Goal: Transaction & Acquisition: Book appointment/travel/reservation

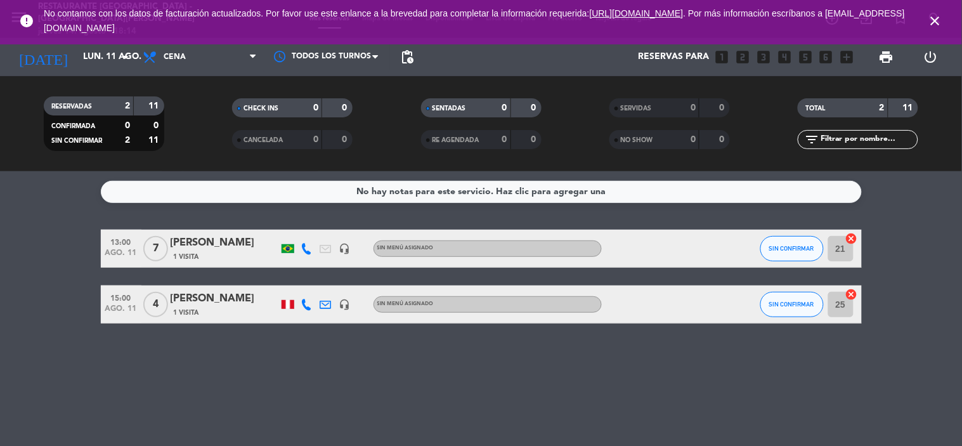
click at [257, 27] on span "No contamos con los datos de facturación actualizados. Por favor use este enlan…" at bounding box center [481, 21] width 875 height 42
click at [243, 51] on span "Cena" at bounding box center [199, 57] width 127 height 28
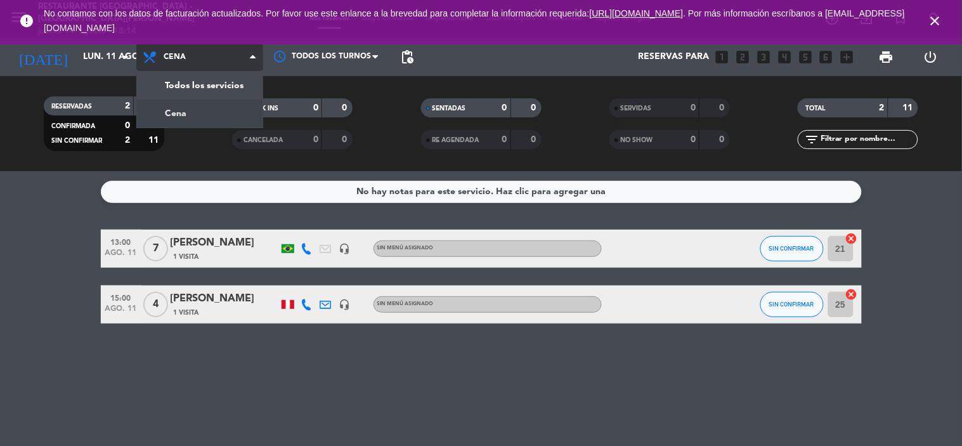
click at [240, 64] on span "Cena" at bounding box center [199, 57] width 127 height 28
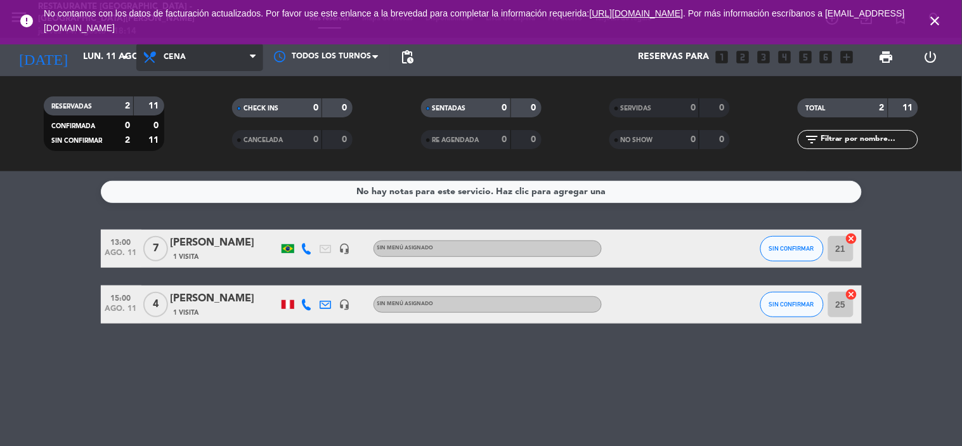
click at [240, 60] on span "Cena" at bounding box center [199, 57] width 127 height 28
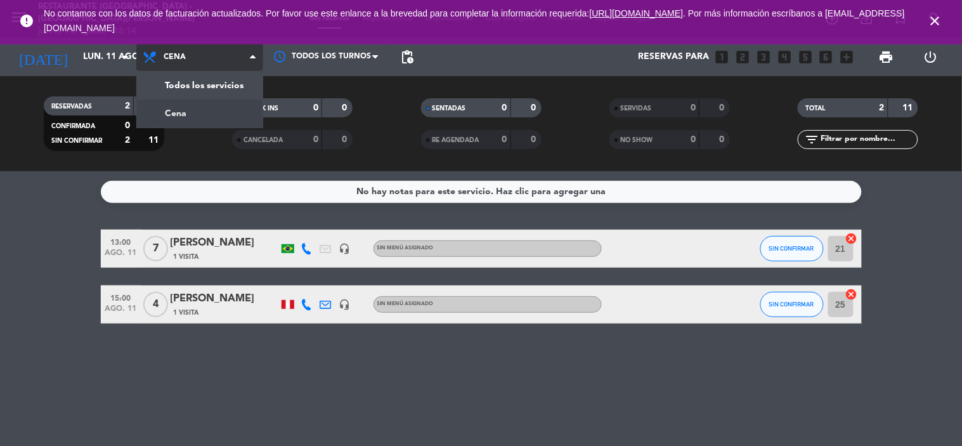
click at [240, 60] on span "Cena" at bounding box center [199, 57] width 127 height 28
click at [235, 66] on span "Cena" at bounding box center [199, 57] width 127 height 28
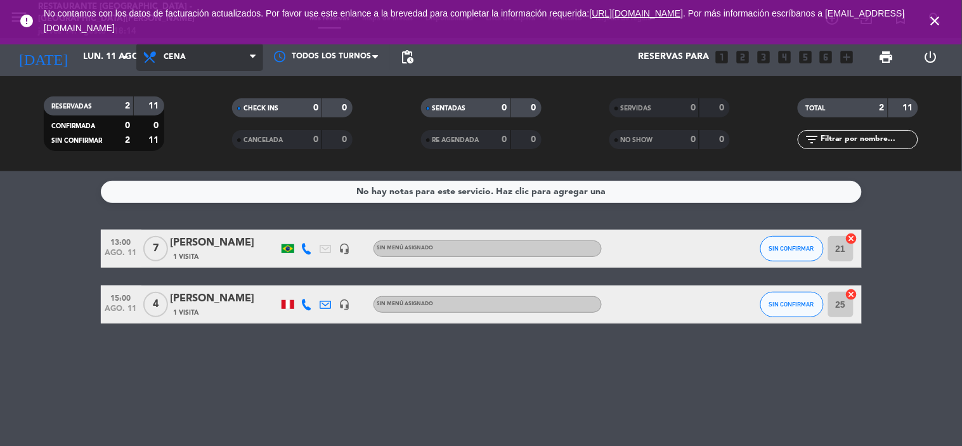
click at [236, 62] on span "Cena" at bounding box center [199, 57] width 127 height 28
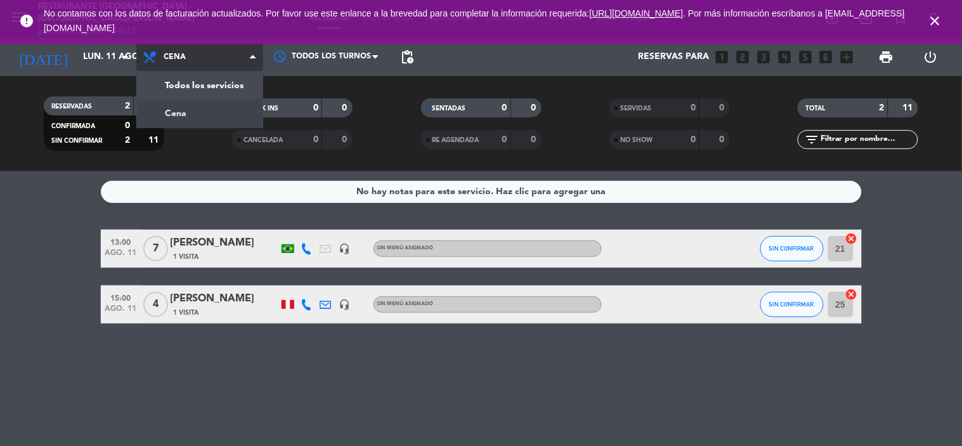
drag, startPoint x: 245, startPoint y: 60, endPoint x: 249, endPoint y: 51, distance: 9.7
click at [246, 57] on span "Cena" at bounding box center [199, 57] width 127 height 28
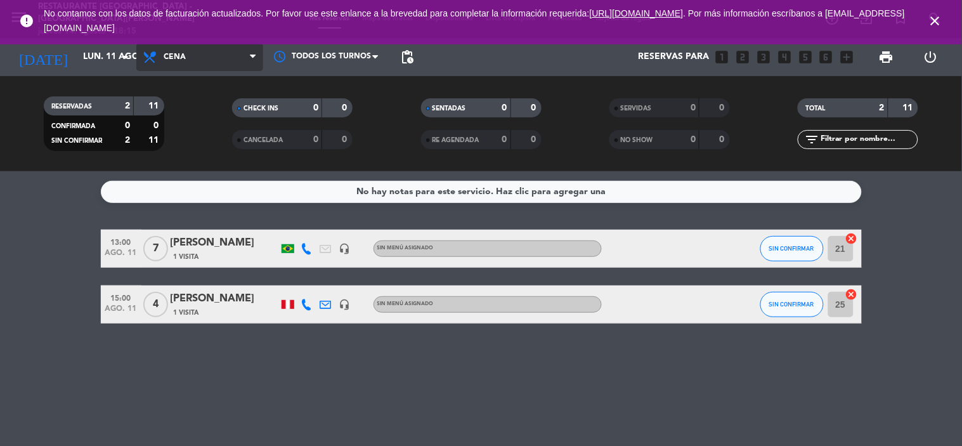
click at [148, 55] on icon at bounding box center [151, 56] width 18 height 15
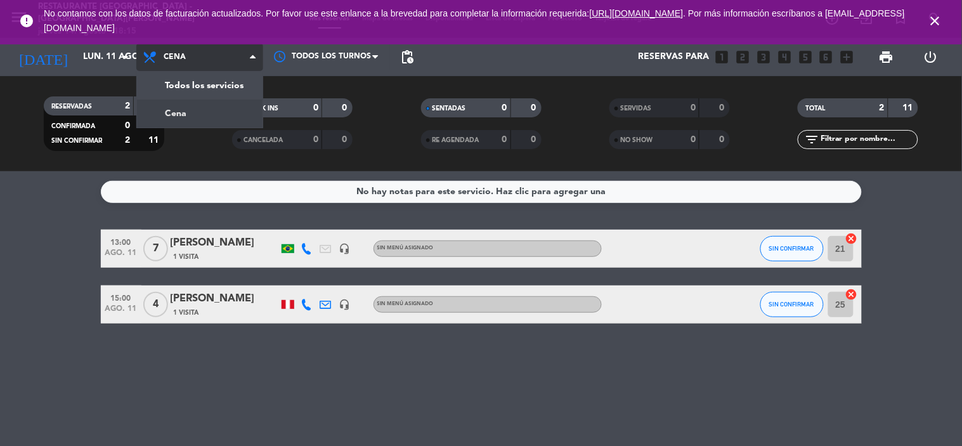
click at [148, 55] on icon at bounding box center [151, 56] width 18 height 15
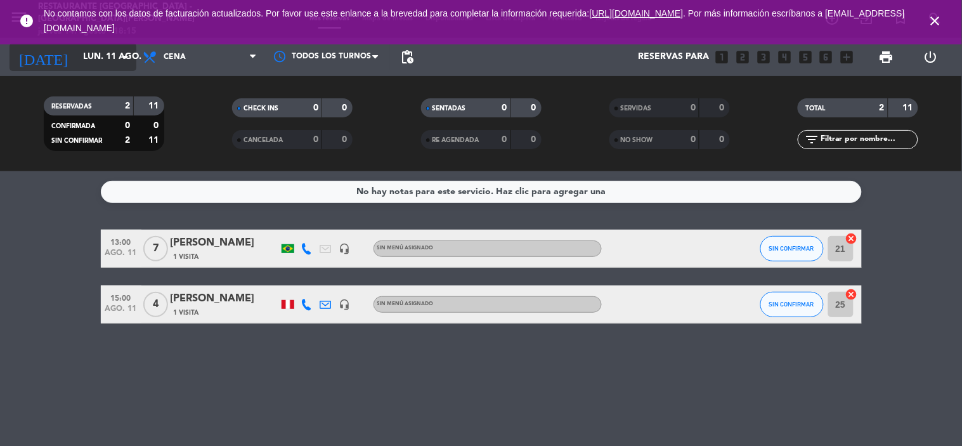
click at [77, 60] on input "lun. 11 ago." at bounding box center [137, 57] width 120 height 23
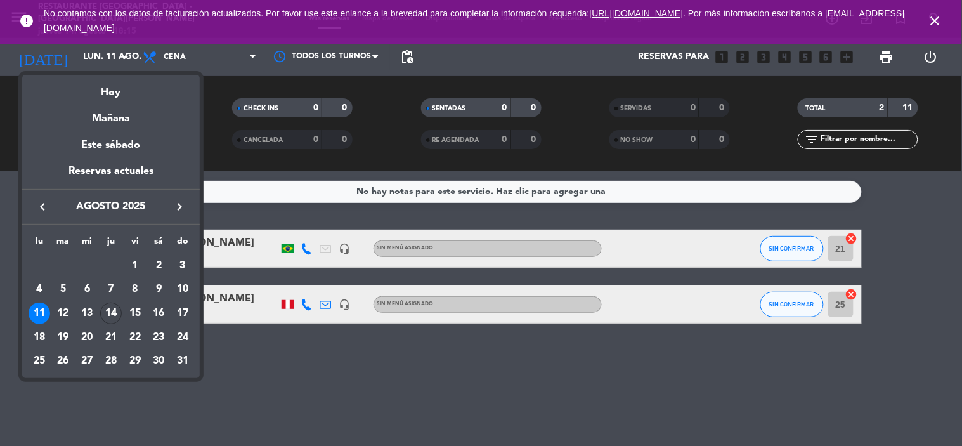
click at [37, 337] on div "18" at bounding box center [40, 338] width 22 height 22
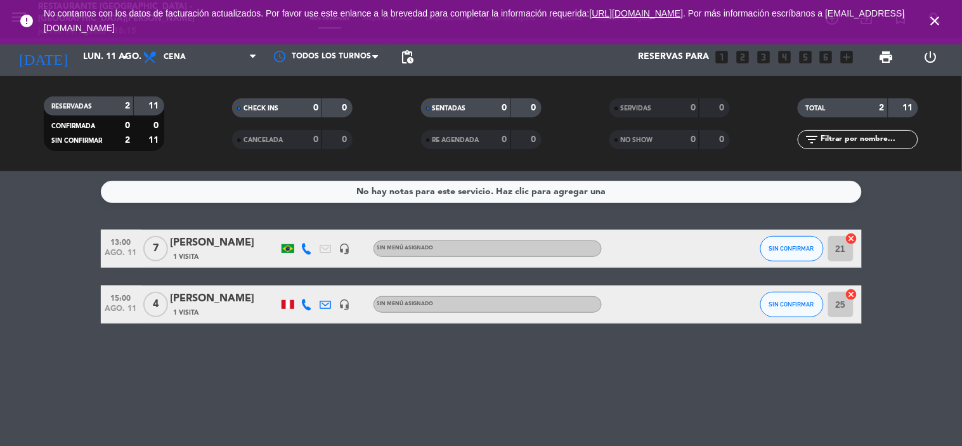
type input "lun. 18 ago."
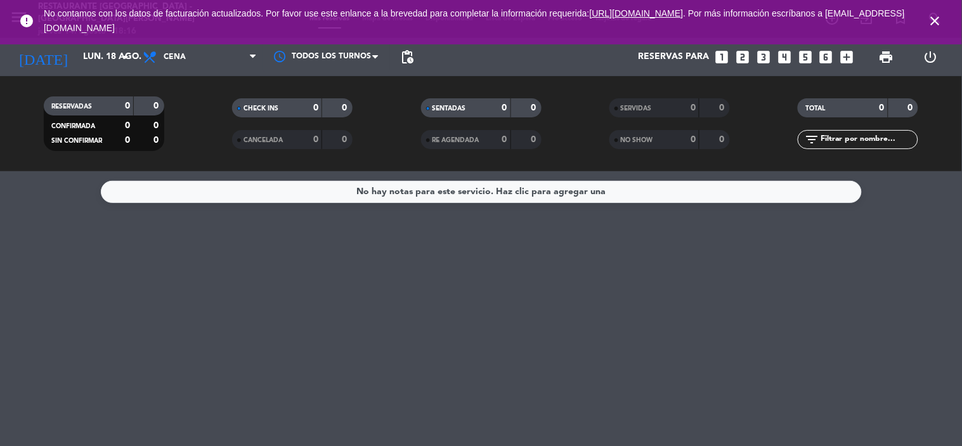
click at [359, 314] on div "No hay notas para este servicio. Haz clic para agregar una" at bounding box center [481, 308] width 962 height 275
click at [108, 60] on input "lun. 18 ago." at bounding box center [137, 57] width 120 height 23
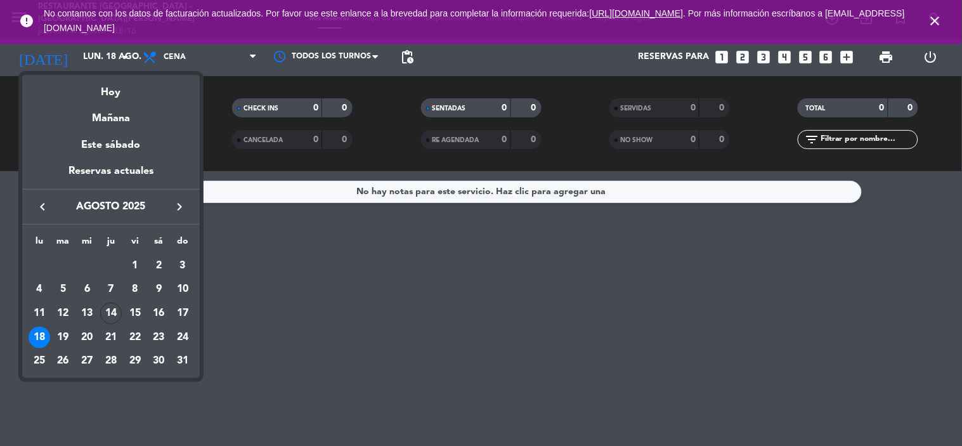
click at [33, 341] on div "18" at bounding box center [40, 338] width 22 height 22
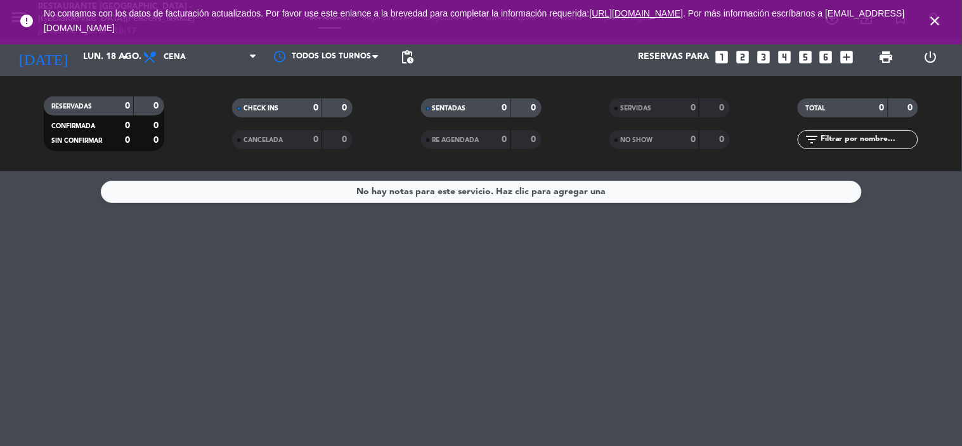
click at [939, 22] on icon "close" at bounding box center [935, 20] width 15 height 15
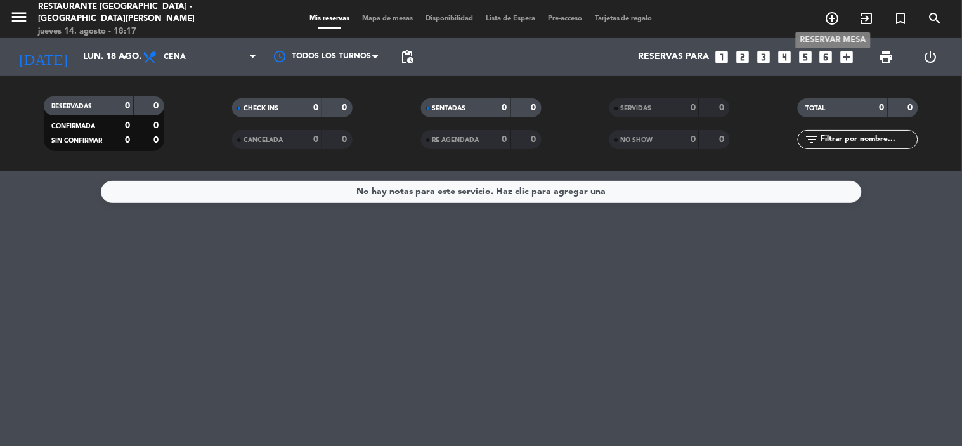
click at [830, 24] on icon "add_circle_outline" at bounding box center [832, 18] width 15 height 15
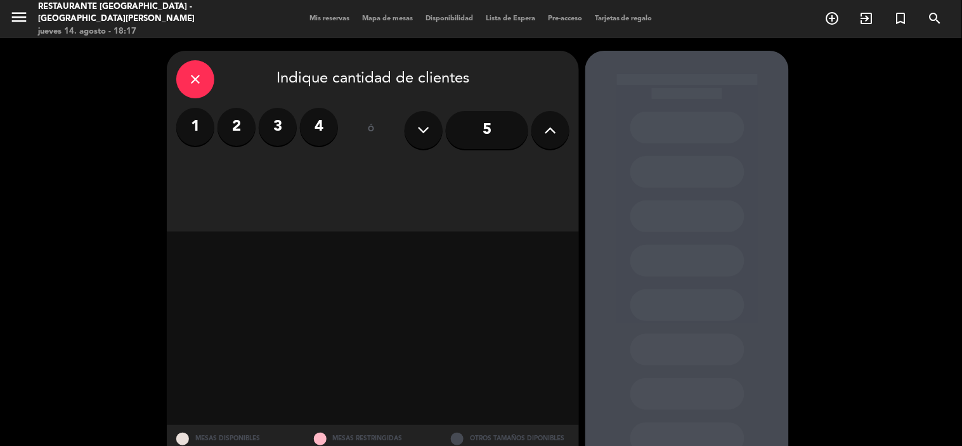
click at [520, 134] on input "5" at bounding box center [487, 130] width 82 height 38
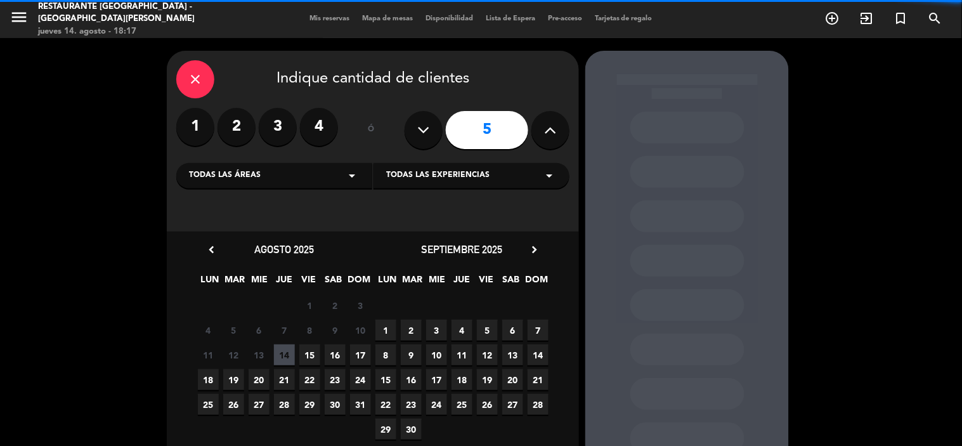
click at [553, 140] on button at bounding box center [550, 130] width 38 height 38
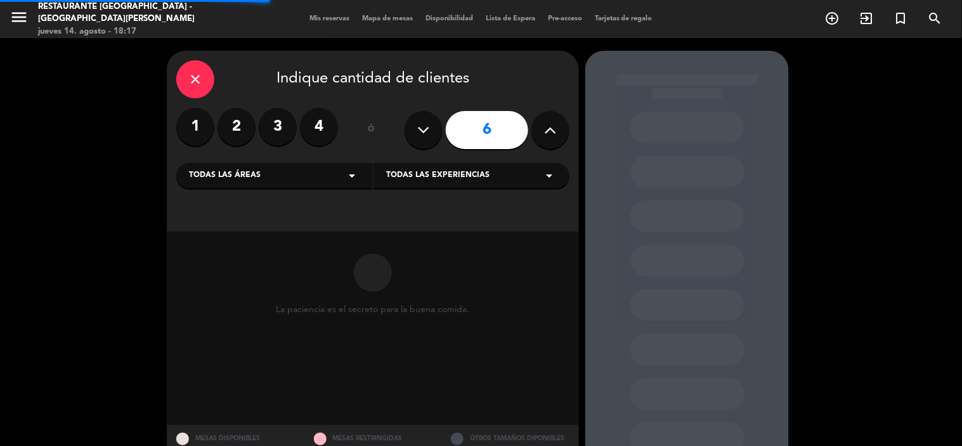
click at [553, 140] on button at bounding box center [550, 130] width 38 height 38
type input "8"
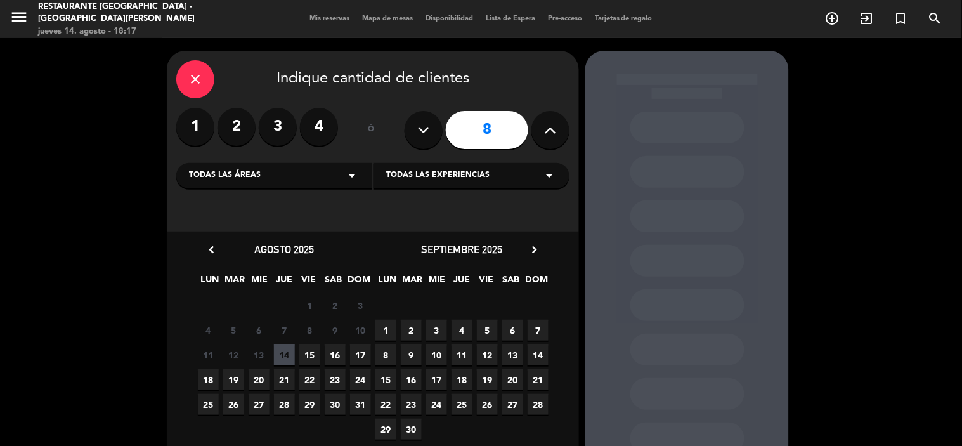
click at [214, 379] on span "18" at bounding box center [208, 379] width 21 height 21
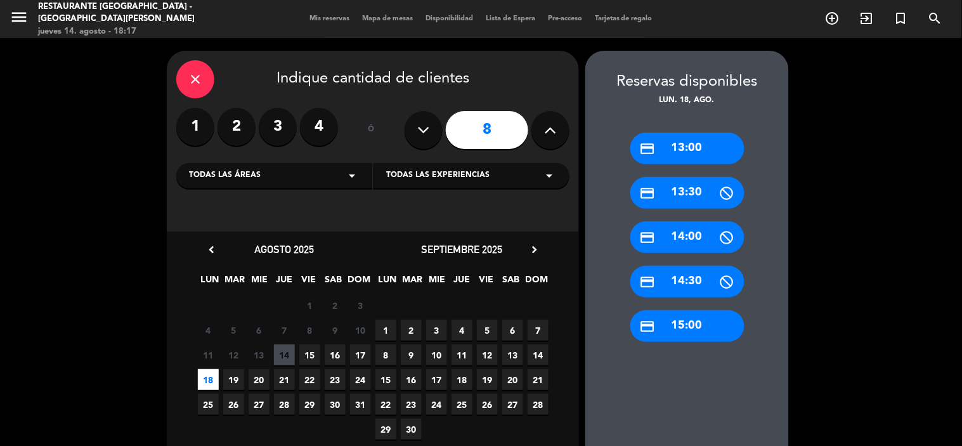
click at [337, 171] on div "Todas las áreas arrow_drop_down" at bounding box center [274, 175] width 196 height 25
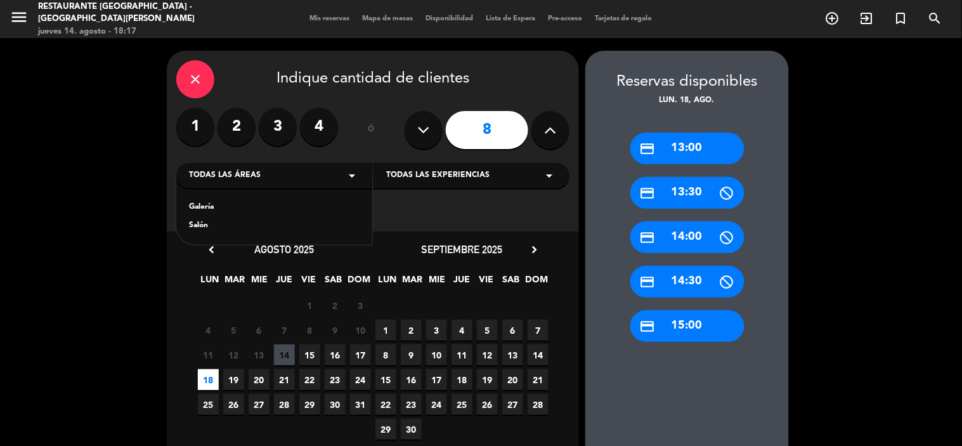
click at [208, 233] on div "Galería Salón" at bounding box center [274, 209] width 196 height 72
click at [205, 224] on div "Salón" at bounding box center [274, 225] width 171 height 13
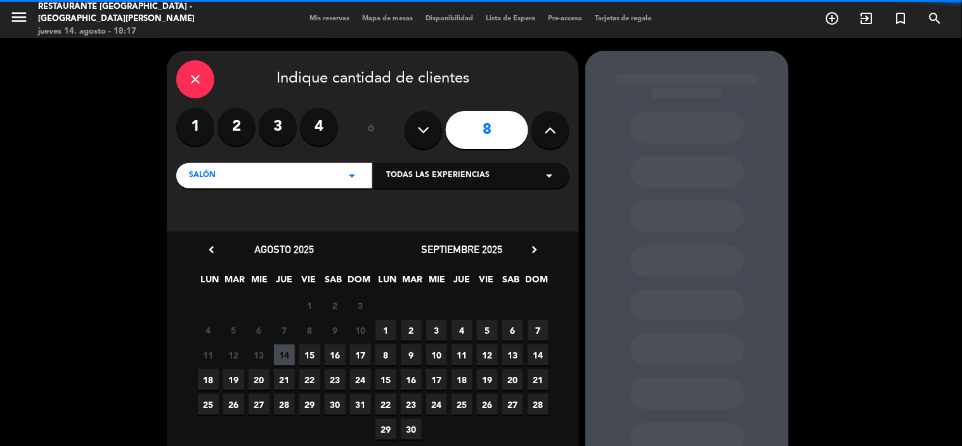
click at [479, 173] on span "Todas las experiencias" at bounding box center [437, 175] width 103 height 13
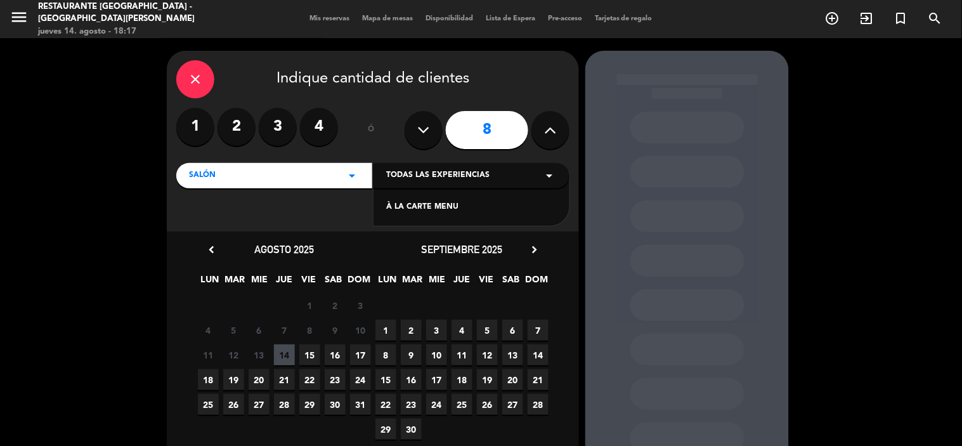
click at [467, 205] on div "À LA CARTE MENU" at bounding box center [471, 207] width 171 height 13
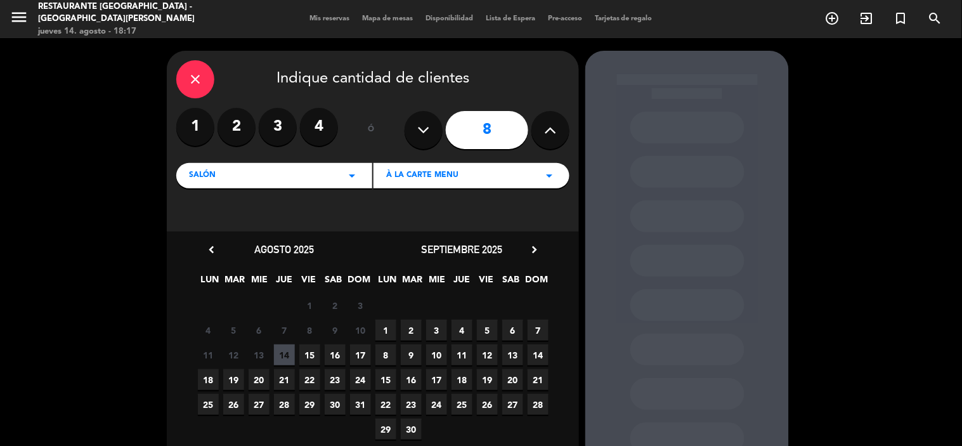
click at [213, 383] on span "18" at bounding box center [208, 379] width 21 height 21
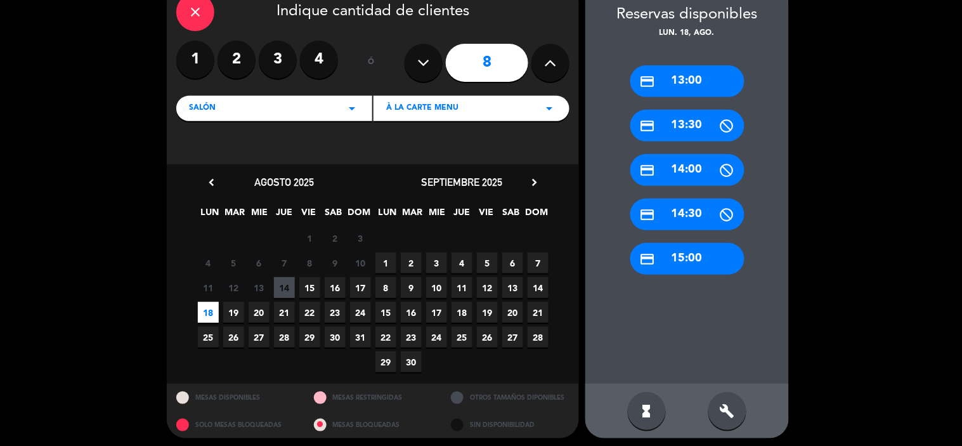
scroll to position [72, 0]
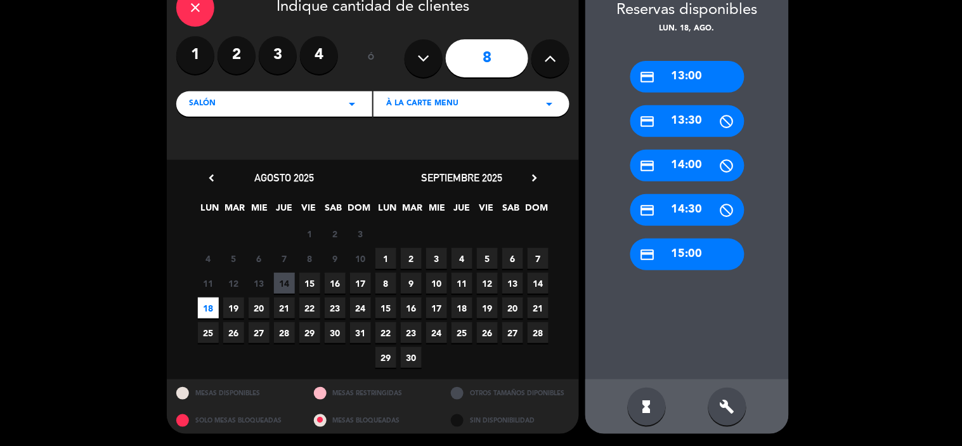
click at [741, 404] on div "build" at bounding box center [727, 406] width 38 height 38
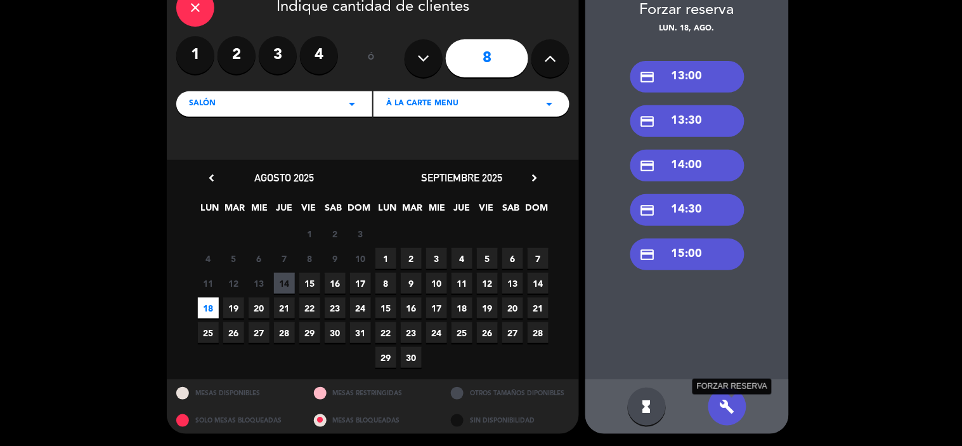
click at [725, 402] on icon "build" at bounding box center [727, 406] width 15 height 15
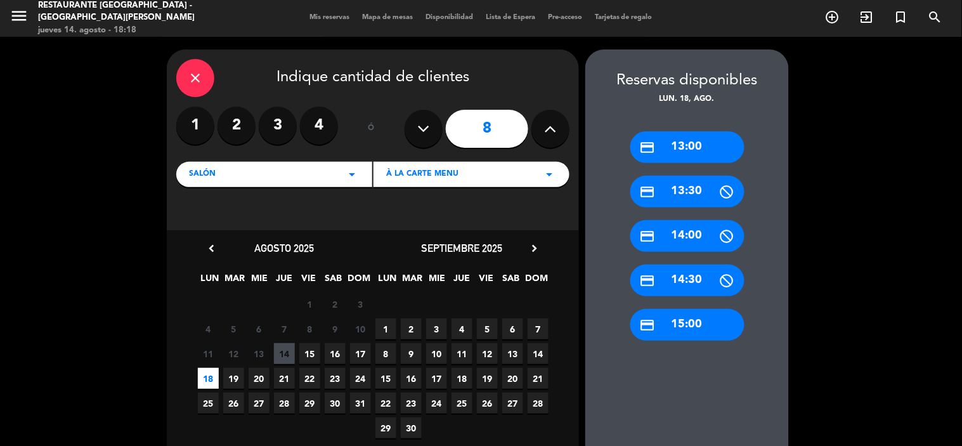
scroll to position [0, 0]
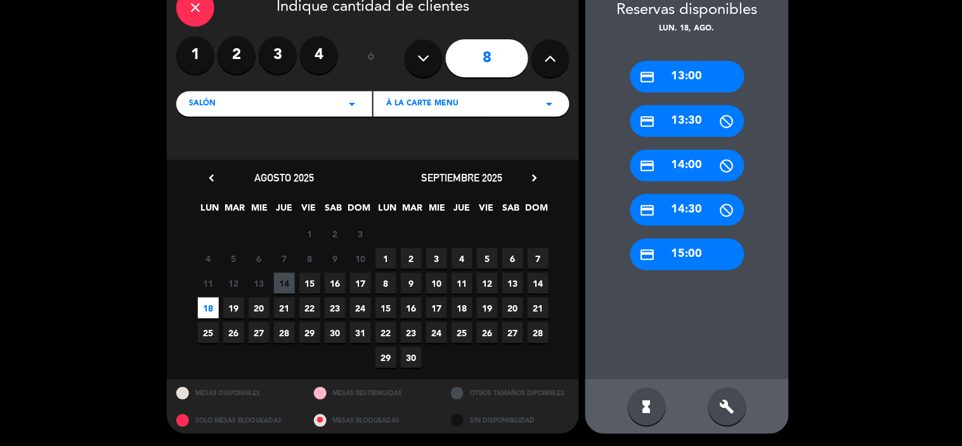
click at [205, 305] on span "18" at bounding box center [208, 307] width 21 height 21
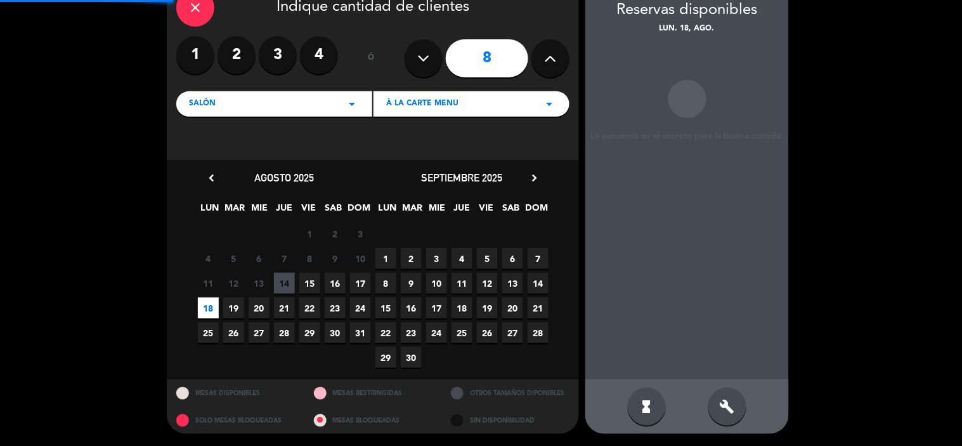
scroll to position [51, 0]
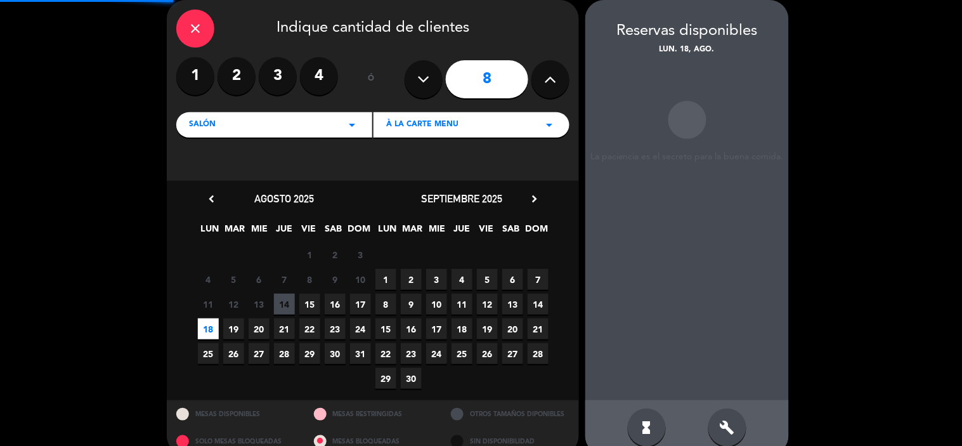
click at [205, 305] on span "11" at bounding box center [208, 304] width 21 height 21
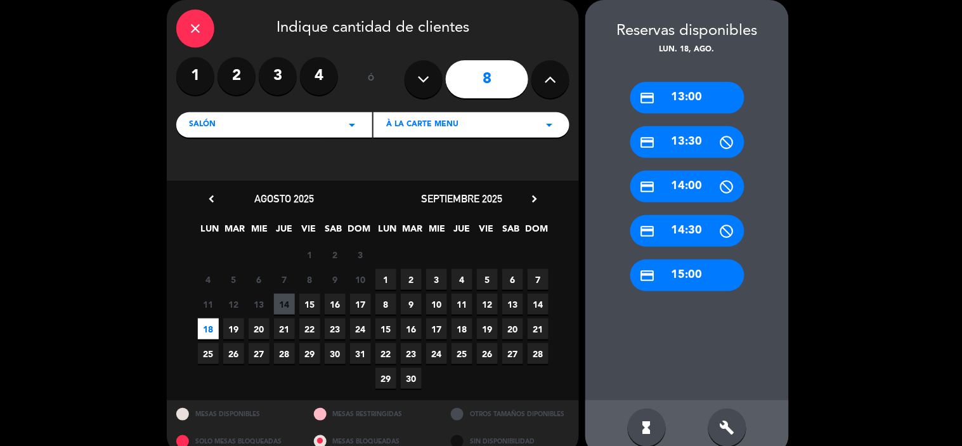
click at [210, 325] on span "18" at bounding box center [208, 328] width 21 height 21
click at [675, 351] on div "credit_card 13:00 credit_card 13:30 credit_card 14:00 credit_card 14:30 credit_…" at bounding box center [687, 228] width 204 height 344
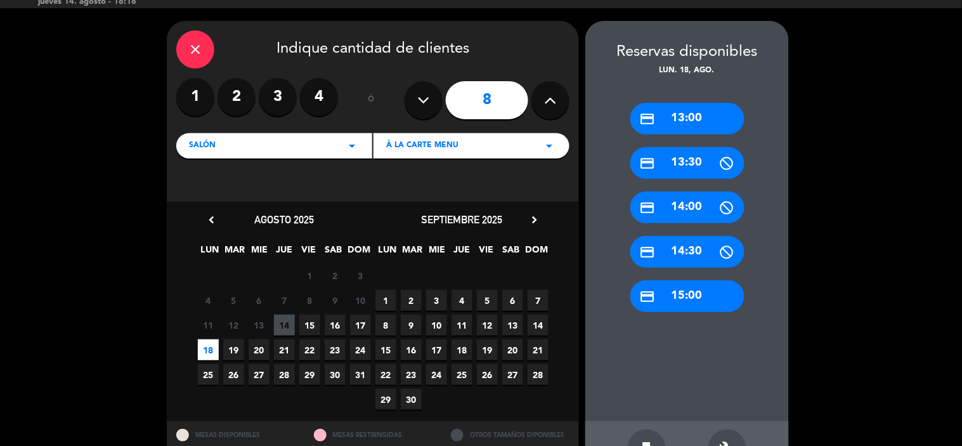
scroll to position [0, 0]
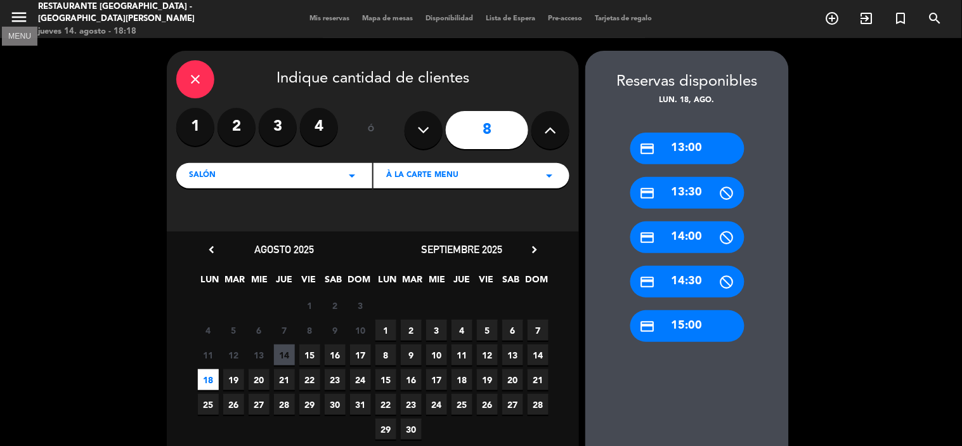
click at [13, 21] on icon "menu" at bounding box center [19, 17] width 19 height 19
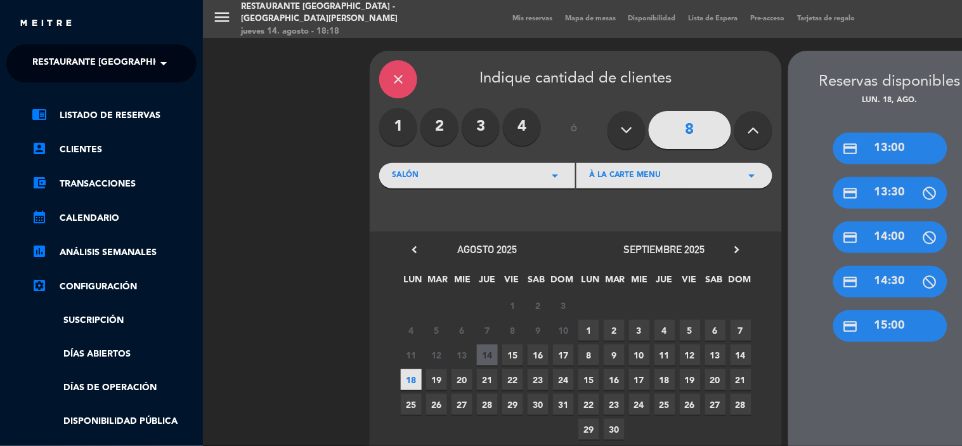
click at [160, 65] on span at bounding box center [167, 63] width 22 height 27
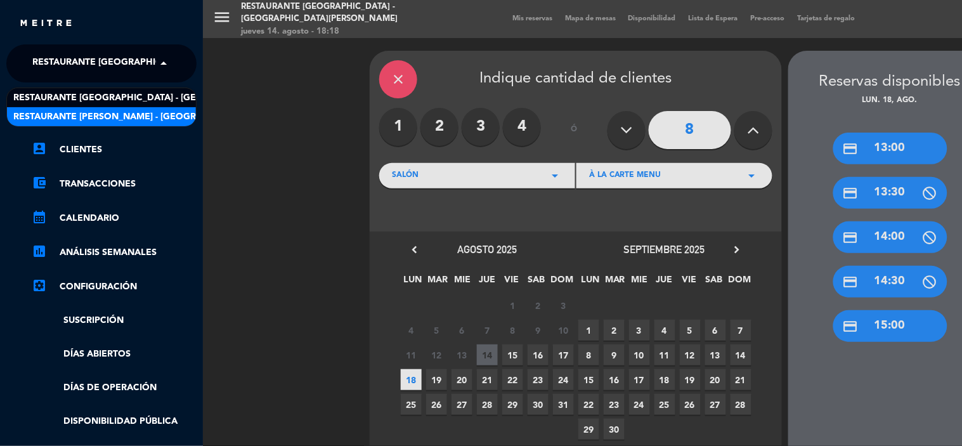
click at [132, 117] on span "Restaurante [PERSON_NAME] - [GEOGRAPHIC_DATA][PERSON_NAME]" at bounding box center [170, 117] width 315 height 15
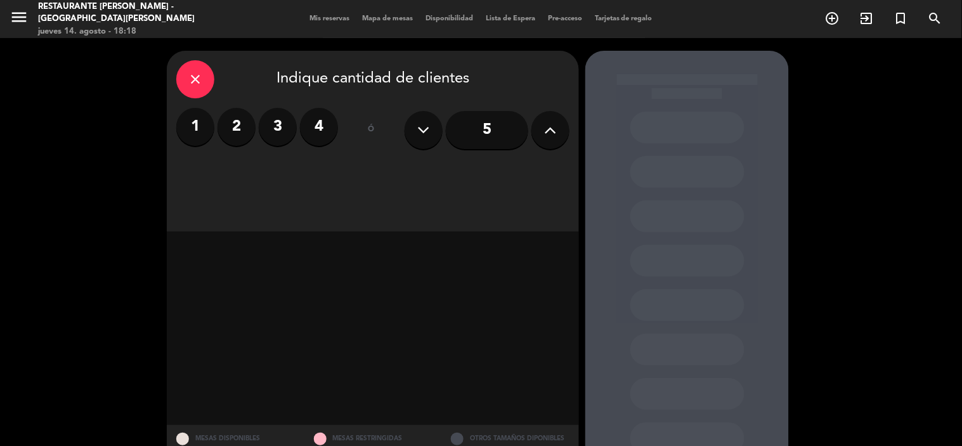
click at [495, 134] on input "5" at bounding box center [487, 130] width 82 height 38
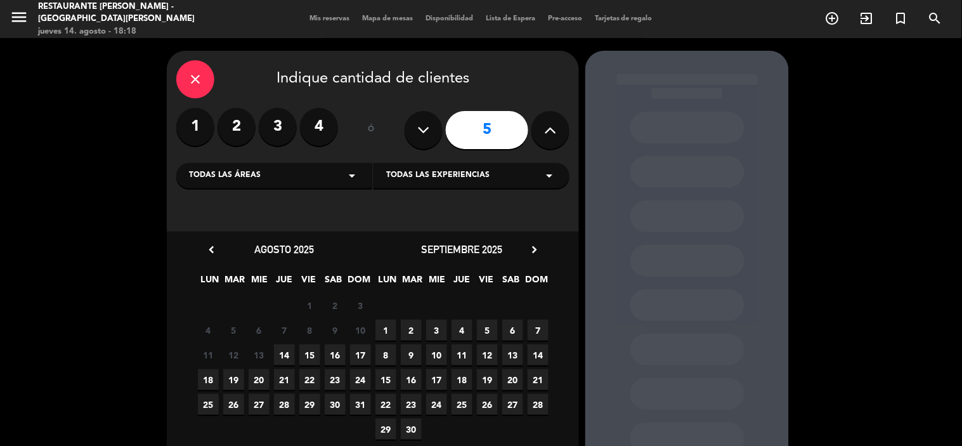
click at [205, 379] on span "18" at bounding box center [208, 379] width 21 height 21
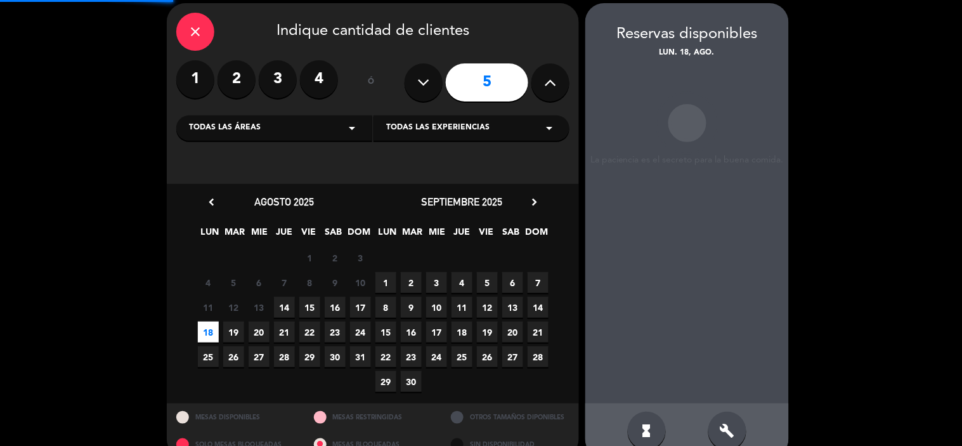
scroll to position [51, 0]
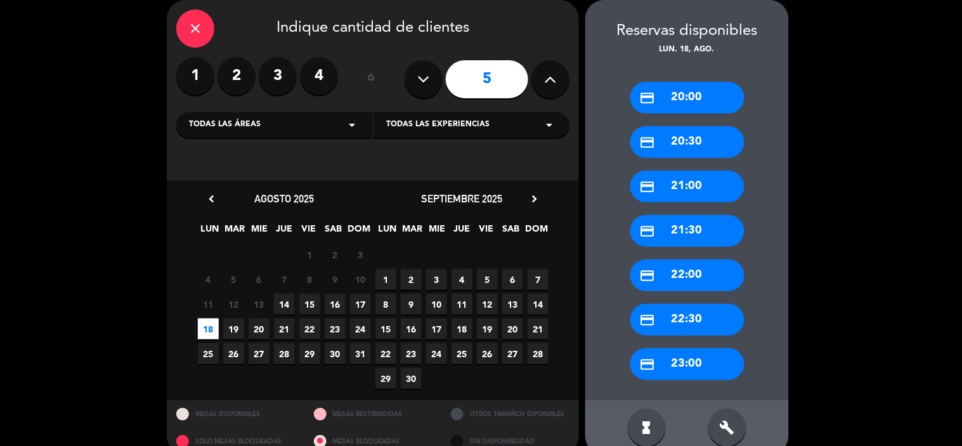
click at [537, 80] on button at bounding box center [550, 79] width 38 height 38
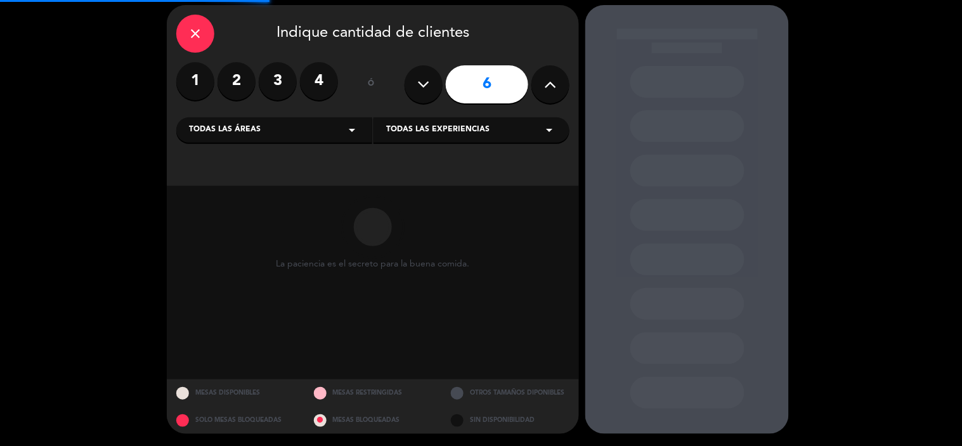
click at [550, 84] on icon at bounding box center [551, 84] width 12 height 19
type input "8"
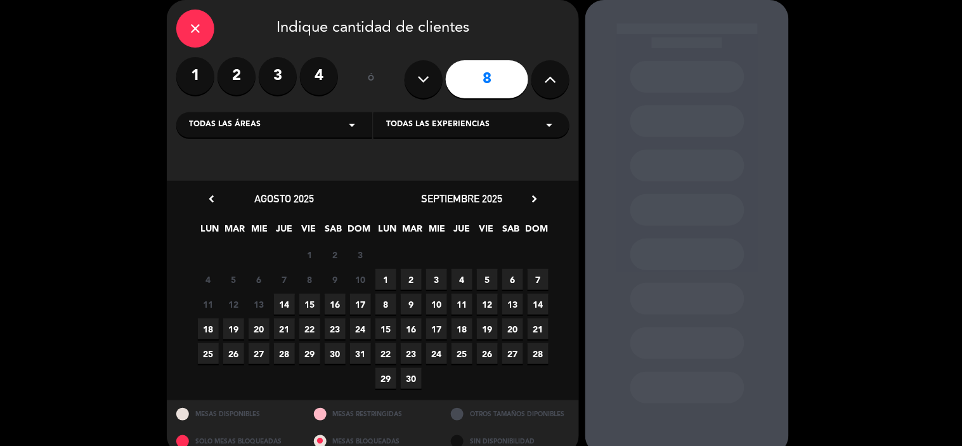
click at [204, 332] on span "18" at bounding box center [208, 328] width 21 height 21
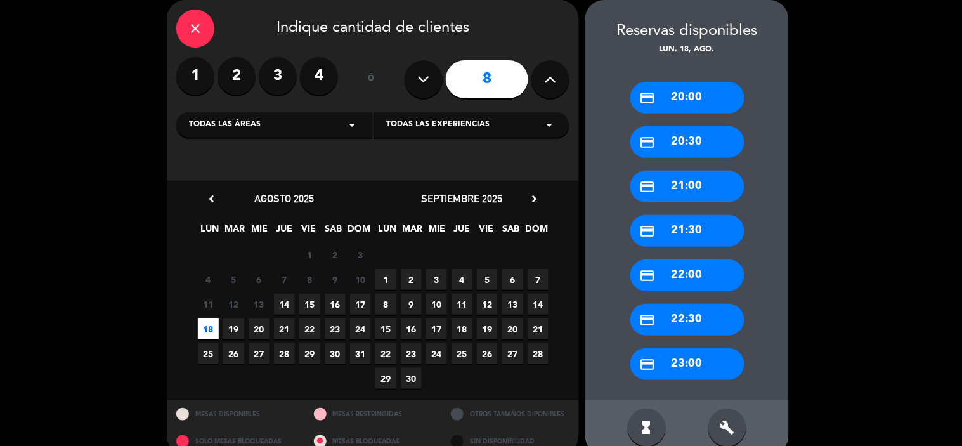
click at [668, 102] on div "credit_card 20:00" at bounding box center [687, 98] width 114 height 32
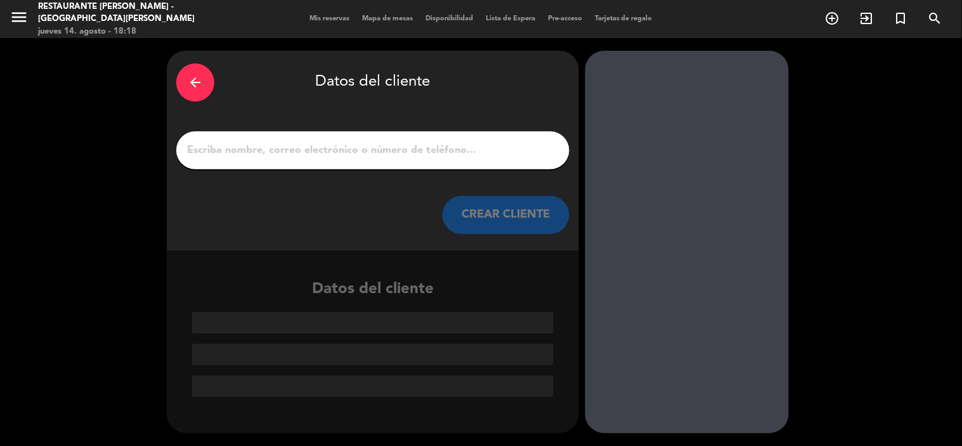
click at [299, 154] on input "1" at bounding box center [373, 150] width 374 height 18
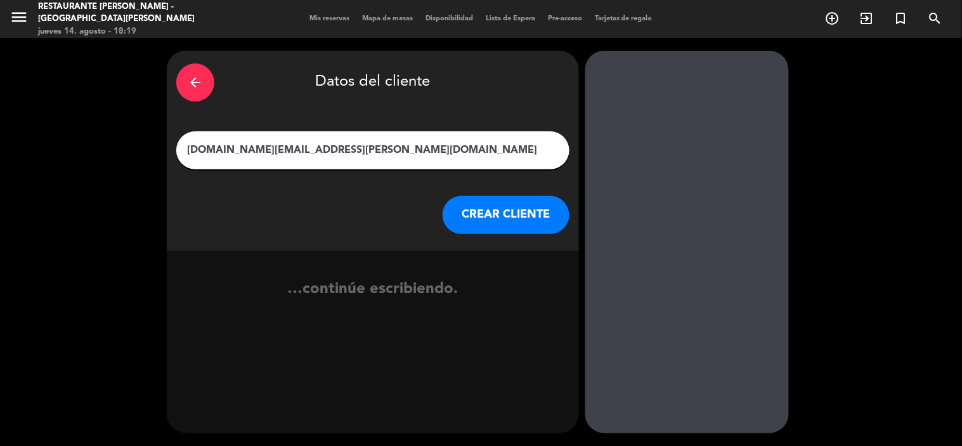
type input "[DOMAIN_NAME][EMAIL_ADDRESS][PERSON_NAME][DOMAIN_NAME]"
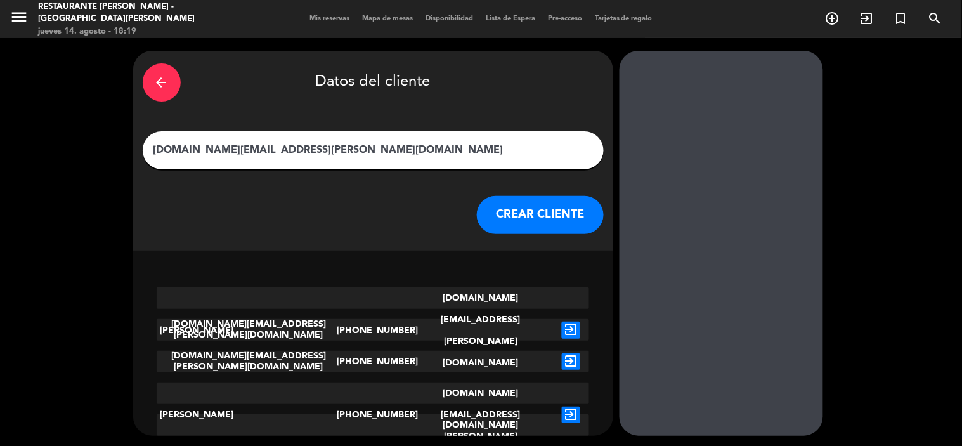
drag, startPoint x: 376, startPoint y: 155, endPoint x: 110, endPoint y: 141, distance: 266.1
click at [110, 141] on div "arrow_back Datos del cliente [DOMAIN_NAME][EMAIL_ADDRESS][PERSON_NAME][DOMAIN_N…" at bounding box center [481, 243] width 962 height 410
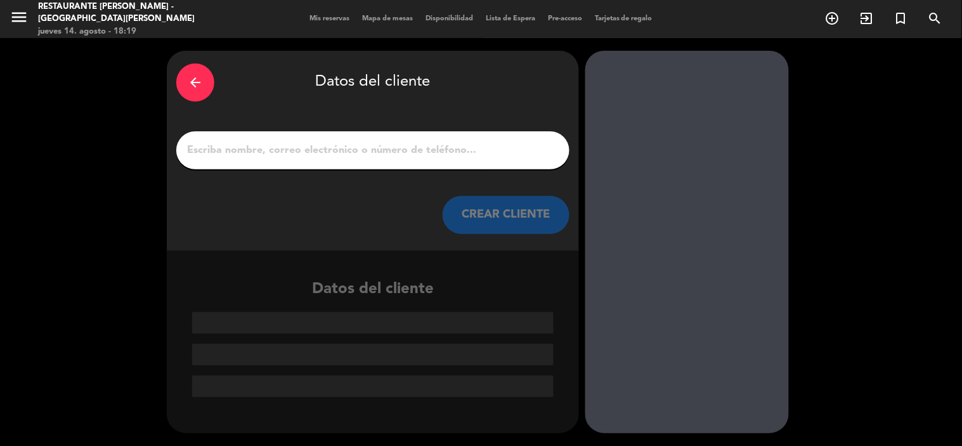
click at [245, 154] on input "1" at bounding box center [373, 150] width 374 height 18
click at [249, 150] on input "1" at bounding box center [373, 150] width 374 height 18
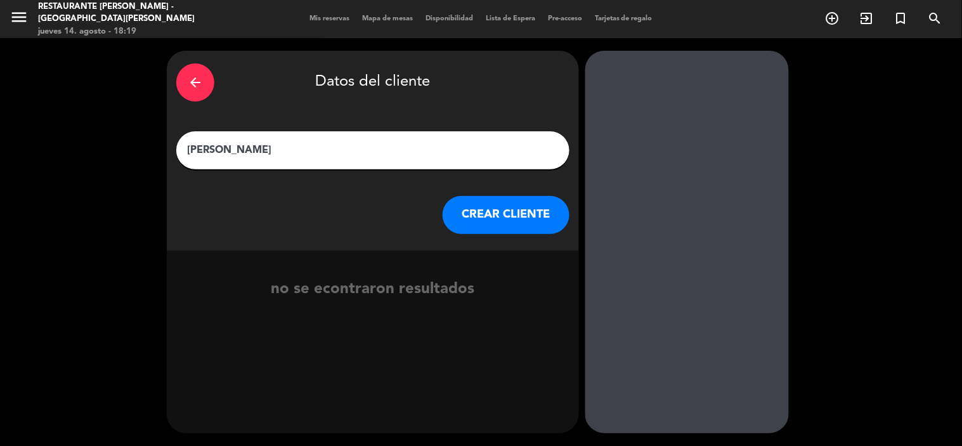
type input "[PERSON_NAME]"
click at [504, 212] on button "CREAR CLIENTE" at bounding box center [506, 215] width 127 height 38
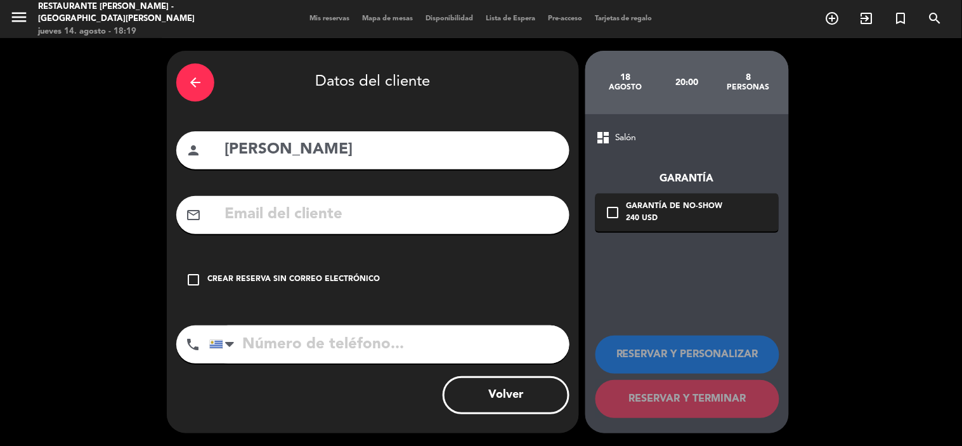
click at [274, 205] on input "text" at bounding box center [391, 215] width 337 height 26
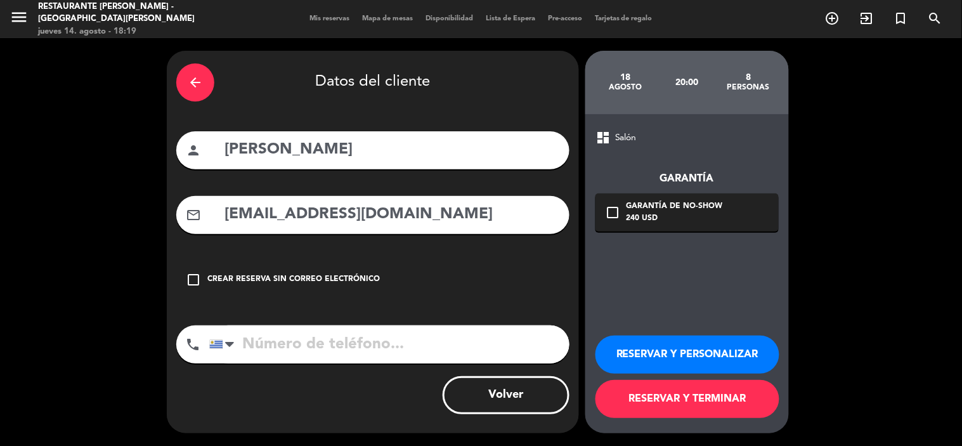
click at [296, 322] on div "arrow_back Datos del cliente person [PERSON_NAME] mail_outline [EMAIL_ADDRESS][…" at bounding box center [373, 242] width 412 height 382
click at [296, 336] on input "tel" at bounding box center [389, 344] width 360 height 38
drag, startPoint x: 422, startPoint y: 211, endPoint x: 329, endPoint y: 223, distance: 94.1
click at [329, 223] on input "[EMAIL_ADDRESS][DOMAIN_NAME]" at bounding box center [391, 215] width 337 height 26
type input "[EMAIL_ADDRESS][PERSON_NAME][DOMAIN_NAME]"
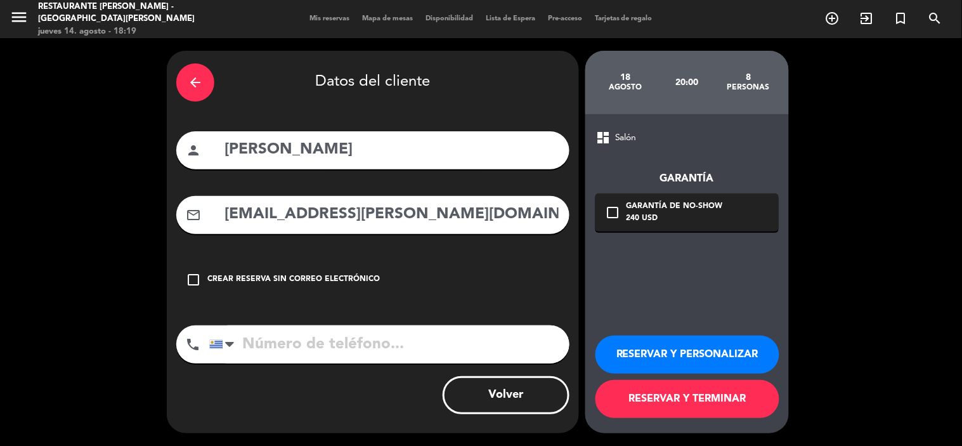
click at [301, 335] on input "tel" at bounding box center [389, 344] width 360 height 38
click at [185, 278] on div "check_box_outline_blank Crear reserva sin correo electrónico" at bounding box center [372, 280] width 393 height 38
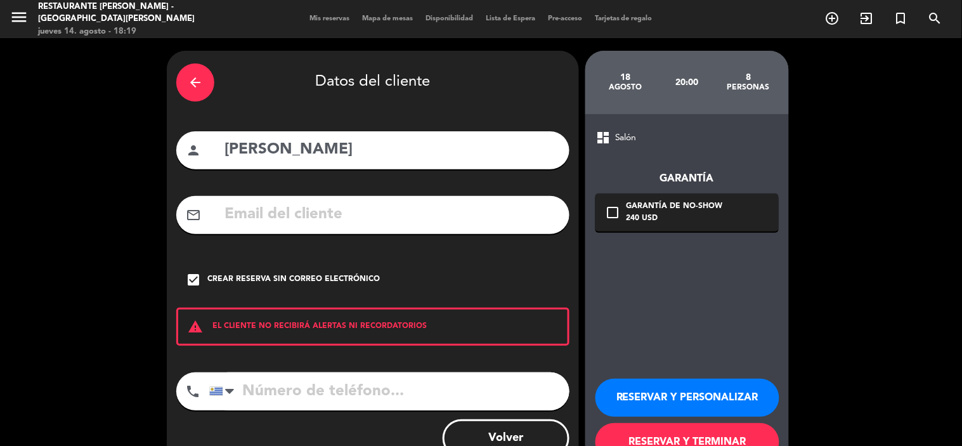
click at [309, 266] on div "check_box Crear reserva sin correo electrónico" at bounding box center [372, 280] width 393 height 38
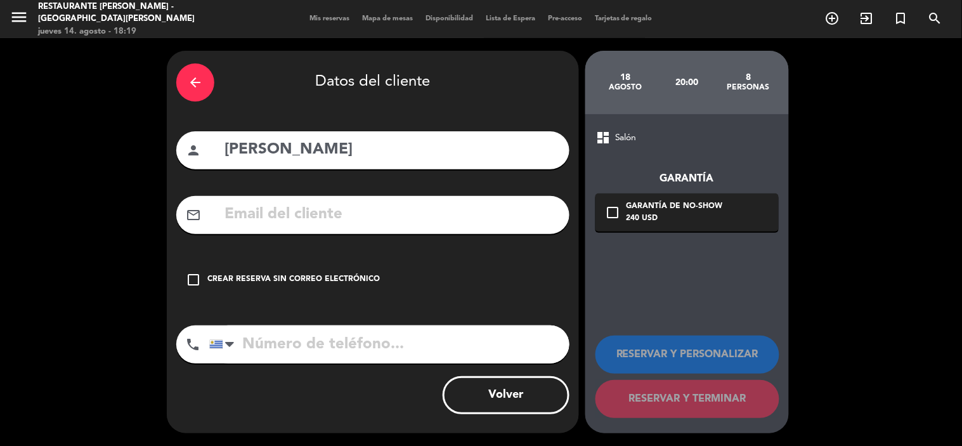
click at [333, 325] on input "tel" at bounding box center [389, 344] width 360 height 38
click at [340, 337] on input "tel" at bounding box center [389, 344] width 360 height 38
click at [464, 351] on input "tel" at bounding box center [389, 344] width 360 height 38
type input "097968173"
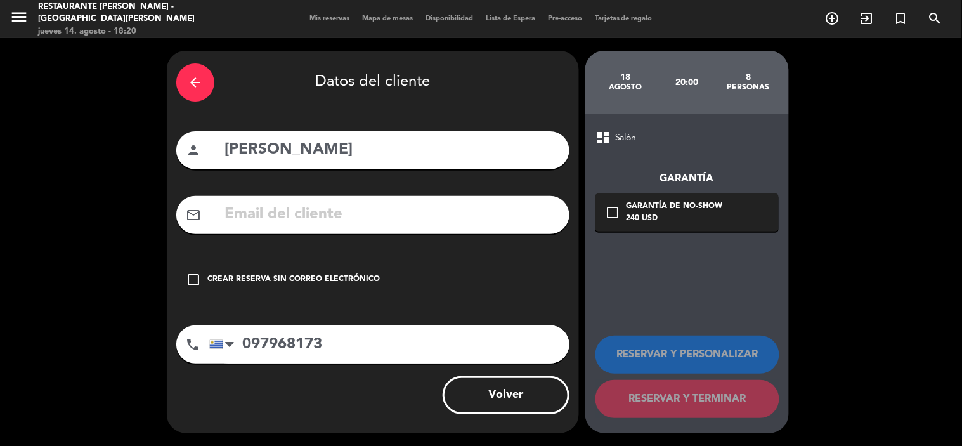
click at [684, 281] on div "dashboard Salón Garantía check_box_outline_blank Garantía de no-show 240 USD RE…" at bounding box center [687, 273] width 204 height 319
click at [612, 219] on icon "check_box_outline_blank" at bounding box center [612, 212] width 15 height 15
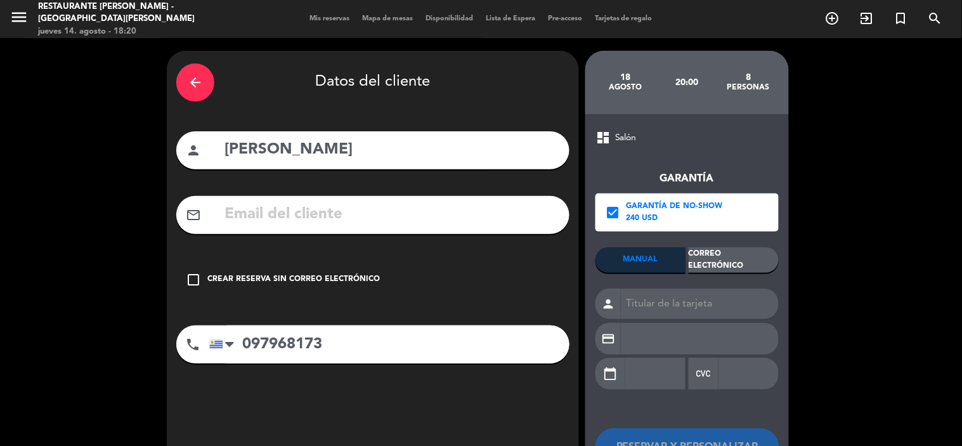
click at [720, 264] on div "Correo Electrónico" at bounding box center [734, 259] width 90 height 25
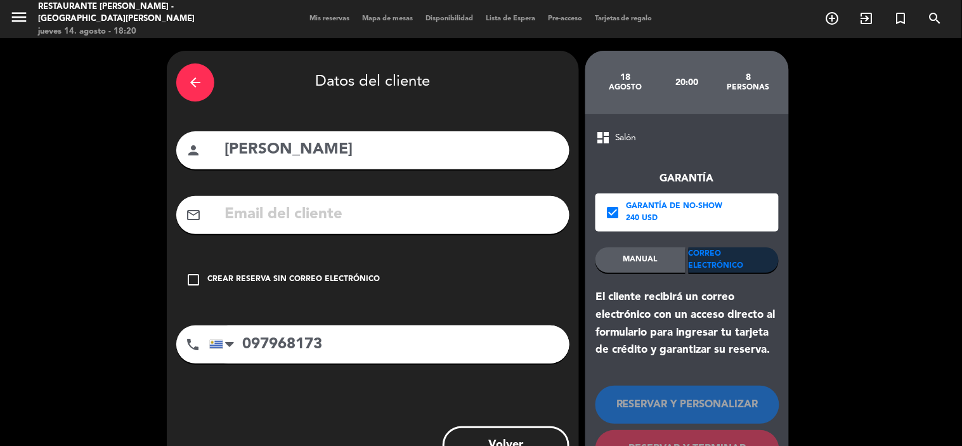
click at [649, 257] on div "MANUAL" at bounding box center [641, 259] width 90 height 25
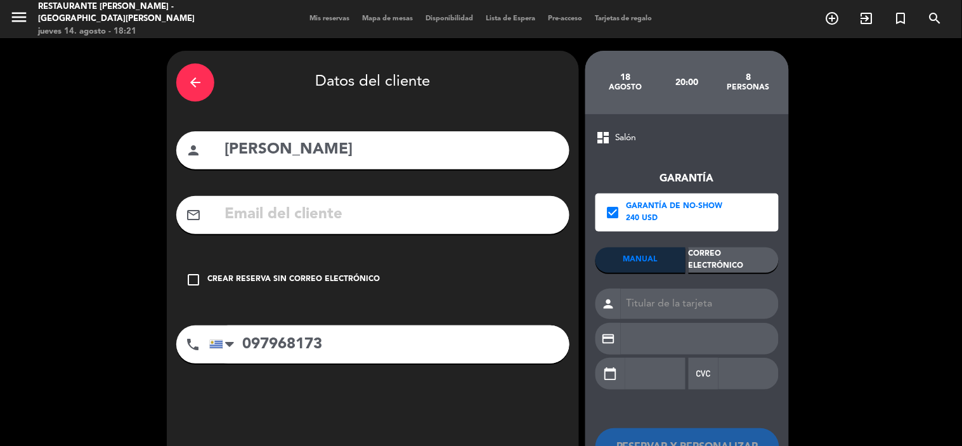
click at [401, 353] on input "097968173" at bounding box center [389, 344] width 360 height 38
click at [314, 280] on div "Crear reserva sin correo electrónico" at bounding box center [293, 279] width 173 height 13
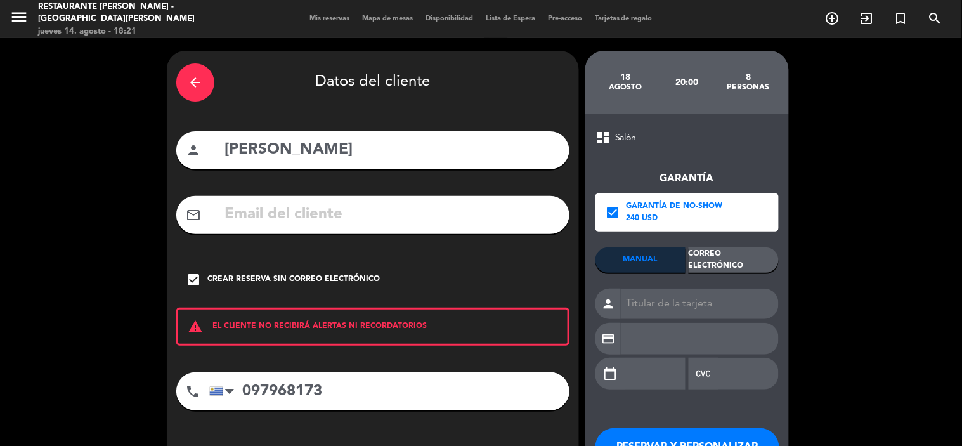
click at [736, 263] on div "Correo Electrónico" at bounding box center [734, 259] width 90 height 25
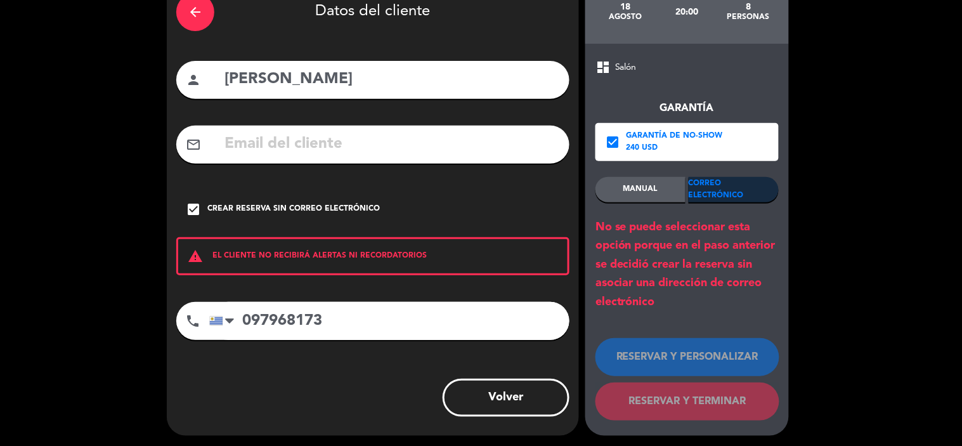
scroll to position [72, 0]
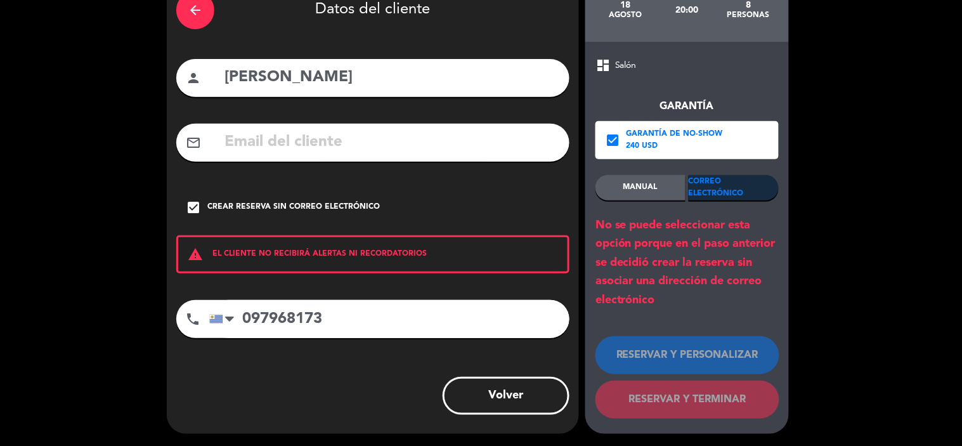
click at [365, 328] on input "097968173" at bounding box center [389, 319] width 360 height 38
click at [383, 262] on div "warning EL CLIENTE NO RECIBIRÁ ALERTAS NI RECORDATORIOS" at bounding box center [372, 254] width 393 height 38
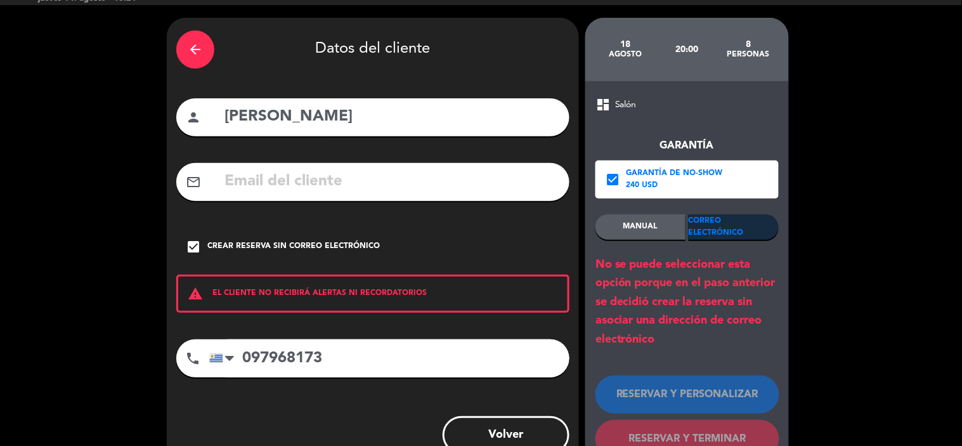
scroll to position [0, 0]
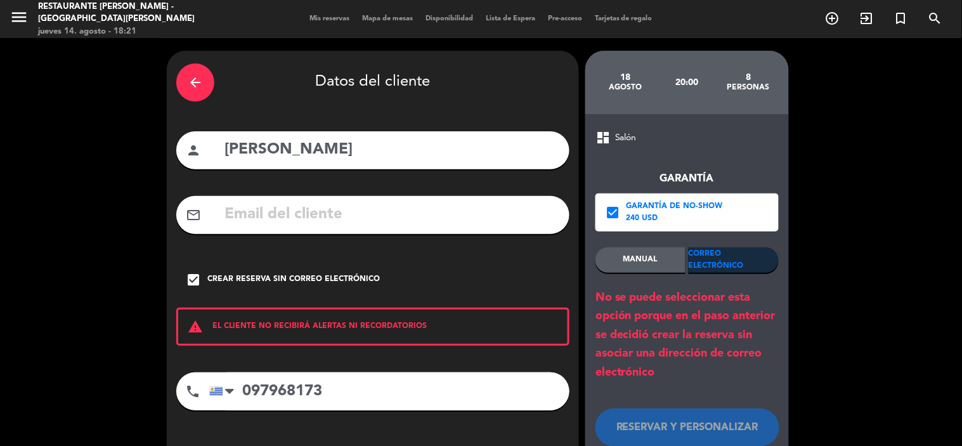
click at [327, 281] on div "Crear reserva sin correo electrónico" at bounding box center [293, 279] width 173 height 13
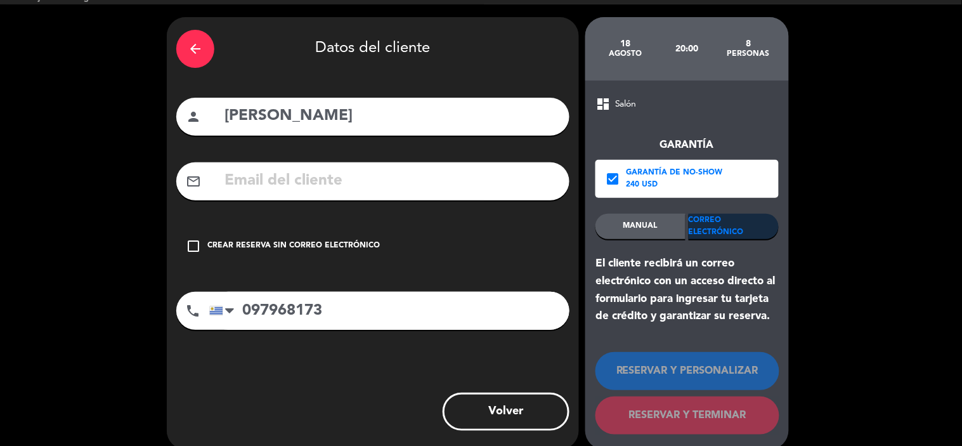
scroll to position [49, 0]
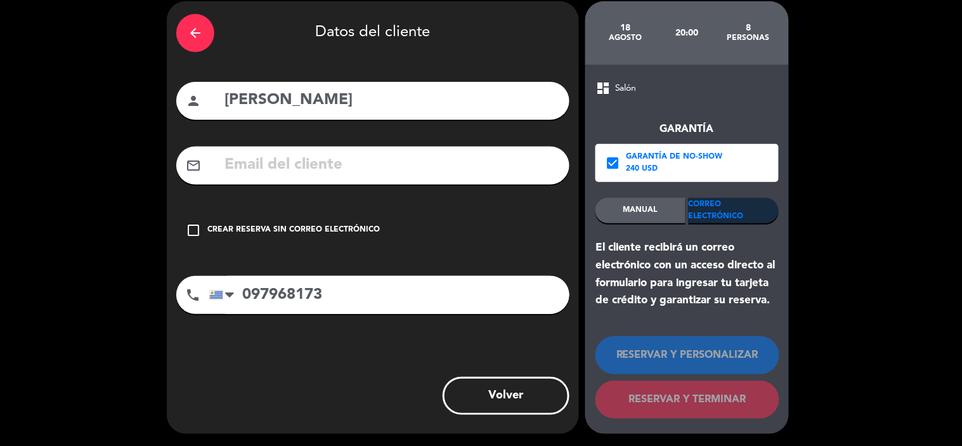
click at [692, 154] on div "Garantía de no-show" at bounding box center [675, 157] width 96 height 13
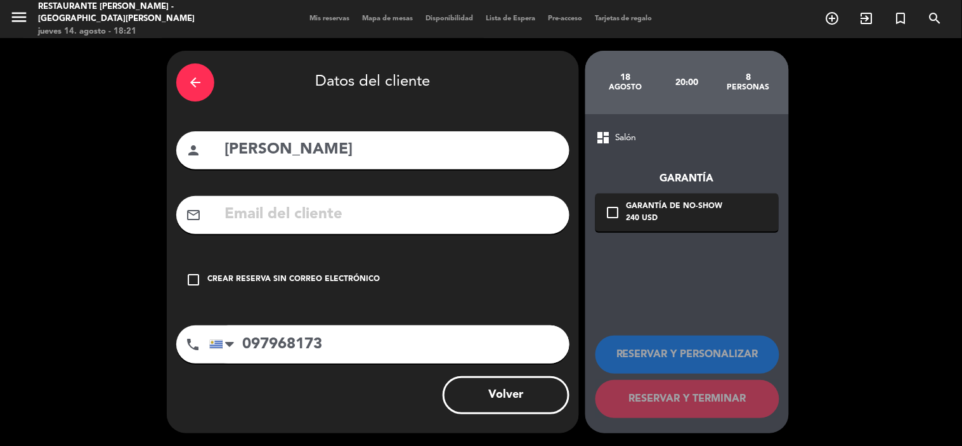
click at [662, 209] on div "Garantía de no-show" at bounding box center [675, 206] width 96 height 13
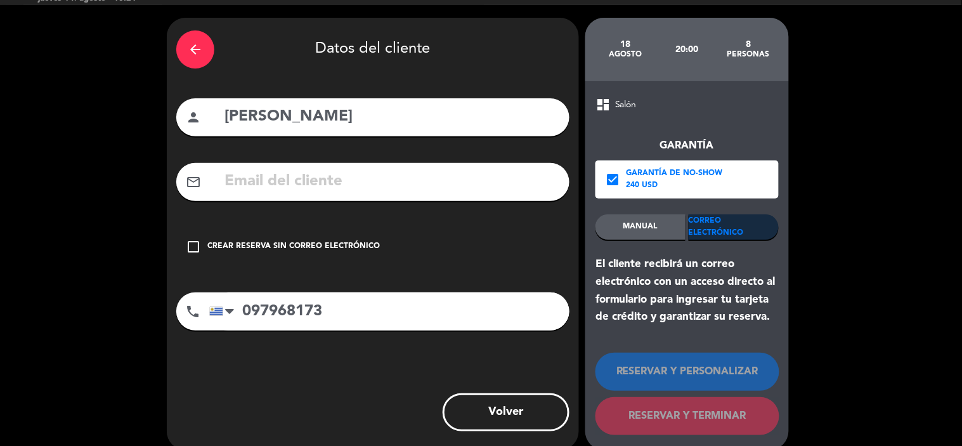
scroll to position [49, 0]
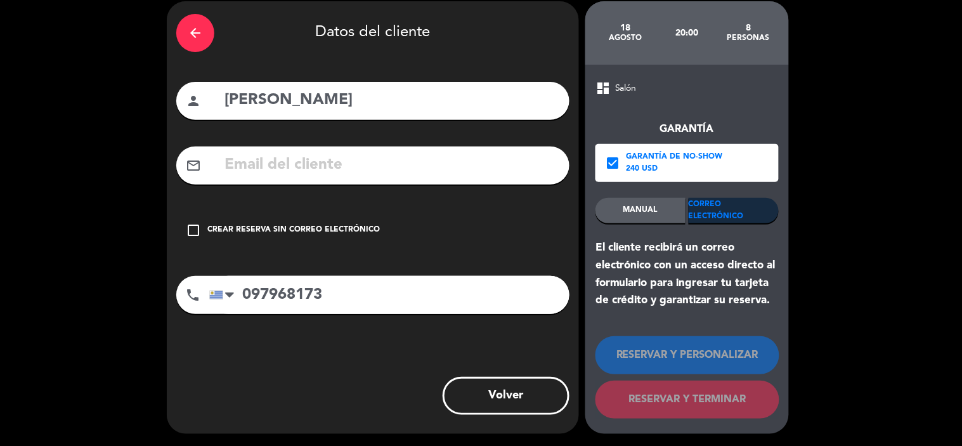
click at [734, 220] on div "Correo Electrónico" at bounding box center [734, 210] width 90 height 25
click at [677, 173] on div "240 USD" at bounding box center [675, 169] width 96 height 13
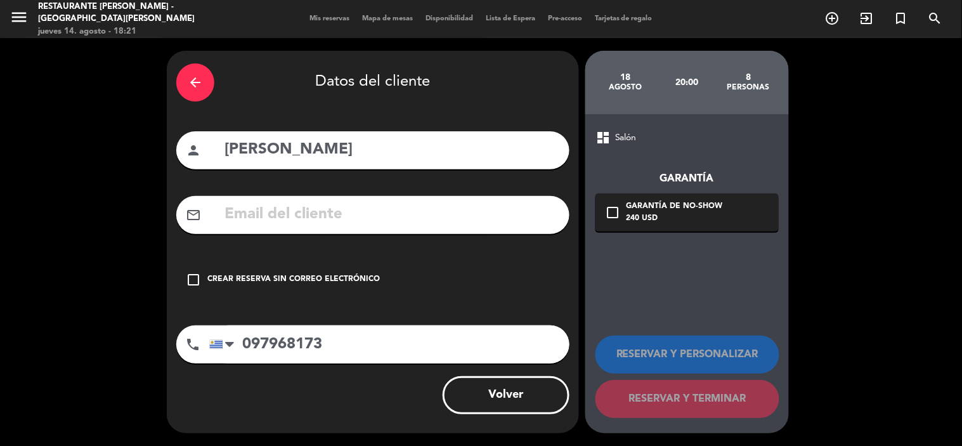
scroll to position [0, 0]
click at [680, 208] on div "Garantía de no-show" at bounding box center [675, 206] width 96 height 13
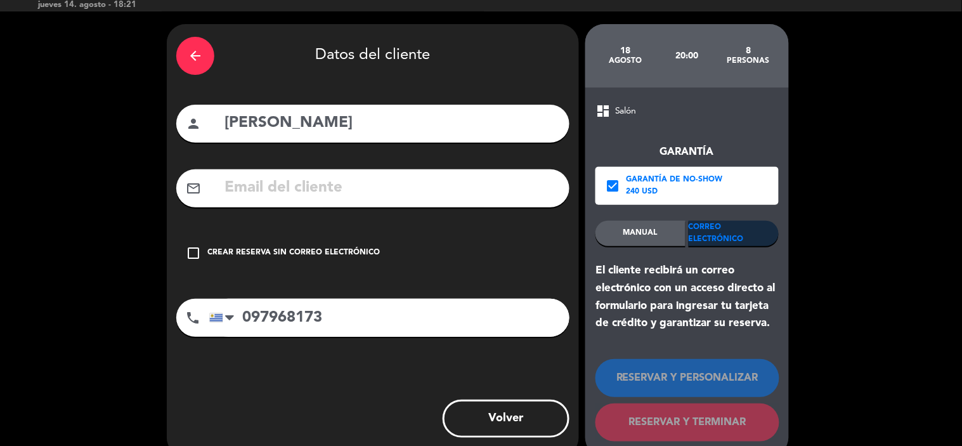
scroll to position [49, 0]
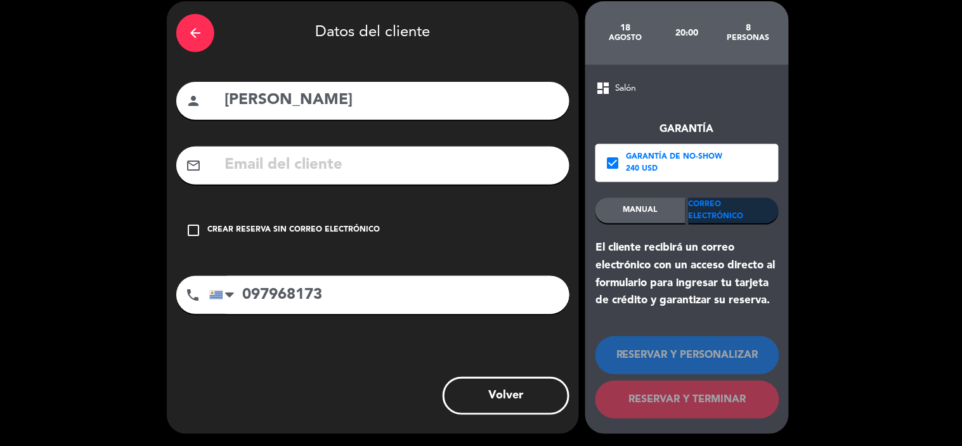
click at [379, 178] on input "text" at bounding box center [391, 165] width 337 height 26
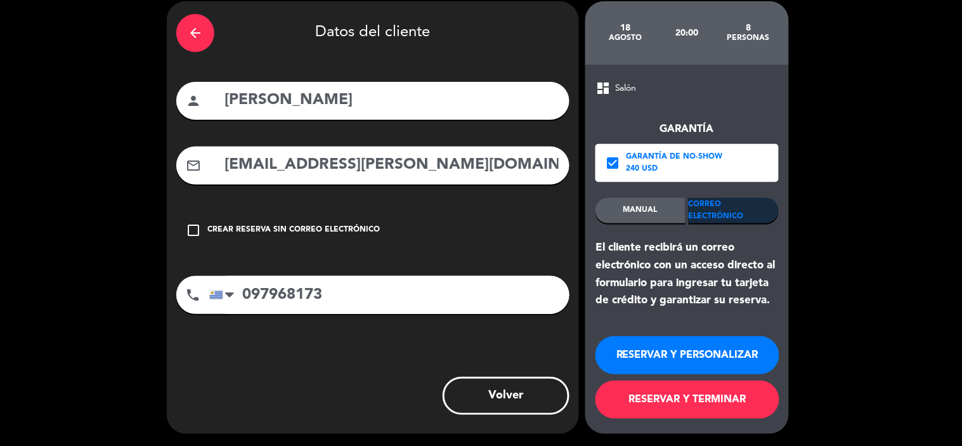
type input "[EMAIL_ADDRESS][PERSON_NAME][DOMAIN_NAME]"
click at [675, 403] on button "RESERVAR Y TERMINAR" at bounding box center [688, 400] width 184 height 38
